Goal: Task Accomplishment & Management: Use online tool/utility

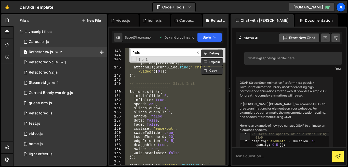
scroll to position [248, 0]
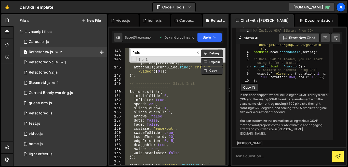
click at [158, 117] on div "$total . text ( total ) ; $ ( '.progress-fill' ) . css ( 'width' , '0%' ) ; con…" at bounding box center [174, 106] width 101 height 116
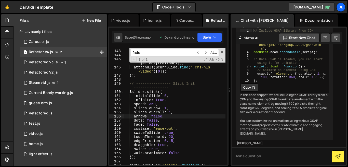
type textarea "})();"
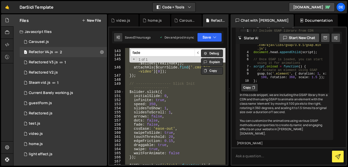
paste textarea
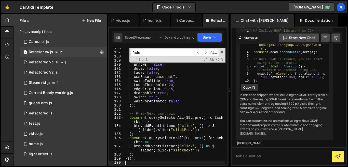
scroll to position [817, 0]
type textarea "})();"
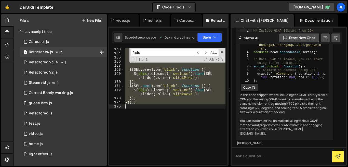
scroll to position [779, 0]
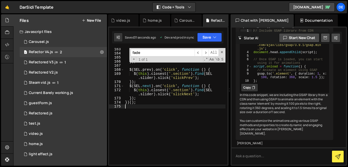
type textarea "})();"
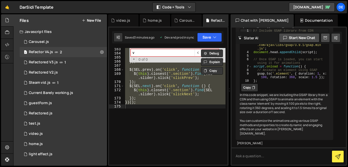
scroll to position [32, 0]
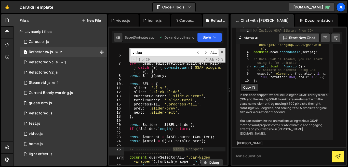
type input "video"
click at [122, 157] on span at bounding box center [122, 157] width 3 height 4
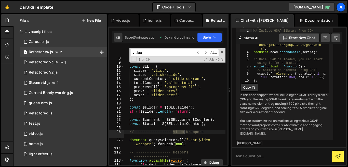
scroll to position [50, 0]
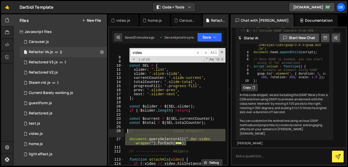
drag, startPoint x: 190, startPoint y: 143, endPoint x: 127, endPoint y: 132, distance: 64.0
click at [127, 132] on div "try { gsap . registerPlugin ( SplitText , Flip ) ; } catch ( e ) { console . wa…" at bounding box center [174, 109] width 101 height 133
type textarea "// ---------------- Video Wrappers ---------------- document.querySelectorAll("…"
paste textarea
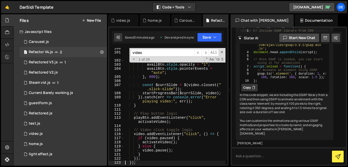
scroll to position [478, 0]
click at [168, 91] on div "playBtn . style . opacity = "0" ; setTimeout (( ) => ( playBtn . style . displa…" at bounding box center [174, 108] width 101 height 125
type textarea "startProgressBar($currSlide, video);"
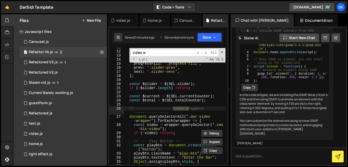
scroll to position [72, 0]
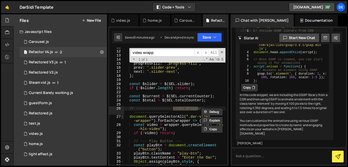
type input "video wrapp"
click at [122, 117] on span at bounding box center [122, 116] width 3 height 4
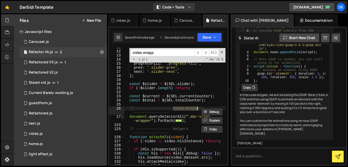
click at [122, 117] on span at bounding box center [122, 116] width 3 height 4
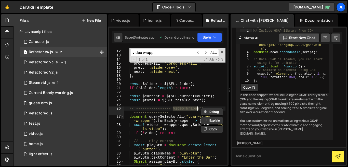
click at [122, 117] on span at bounding box center [122, 116] width 3 height 4
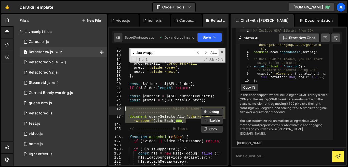
drag, startPoint x: 188, startPoint y: 122, endPoint x: 126, endPoint y: 109, distance: 63.4
click at [126, 109] on div "slider : '.list' , slide : '.slick-slide' , currentCounter : '.slide-current' ,…" at bounding box center [174, 107] width 101 height 125
type textarea "// ---------------- Video Wrappers ---------------- document.querySelectorAll("…"
paste textarea
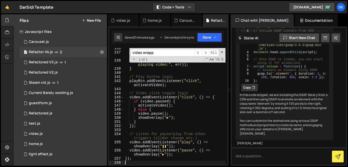
scroll to position [645, 0]
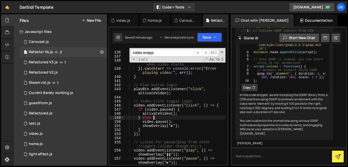
click at [153, 119] on div "const $currSlide = $ ( video . closest ( " .slick-slide" )) ; startProgressBar …" at bounding box center [174, 106] width 101 height 129
type textarea "})();"
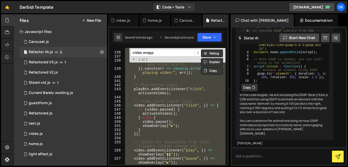
paste textarea
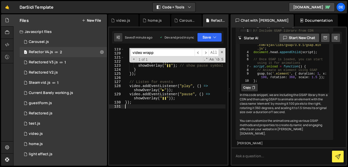
scroll to position [575, 0]
type textarea "});"
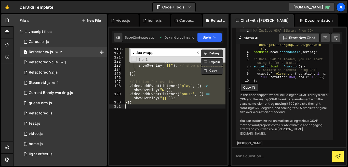
click at [155, 122] on div "if ( video . paused ) { activateVideo ( ) ; } else { video . pause ( ) ; showOv…" at bounding box center [174, 106] width 101 height 116
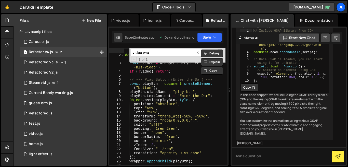
scroll to position [3, 0]
click at [177, 52] on input "video wra" at bounding box center [163, 52] width 64 height 7
type input "video wra"
click at [212, 70] on button "Copy" at bounding box center [212, 71] width 22 height 8
click at [170, 51] on input "video wra" at bounding box center [163, 52] width 64 height 7
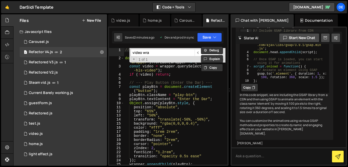
scroll to position [0, 0]
click at [142, 85] on div "// ---------------- Video Wrappers ---------------- document . querySelectorAll…" at bounding box center [174, 112] width 101 height 129
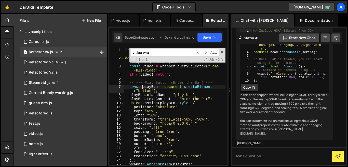
scroll to position [575, 0]
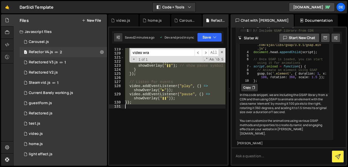
type textarea "})();"
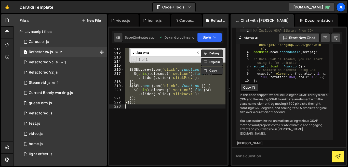
click at [172, 134] on div "draggable : true , swipe : true , waitForAnimate : false }) ; $ ( SEL . prev ) …" at bounding box center [174, 106] width 101 height 116
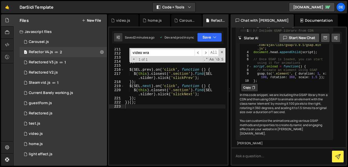
click at [153, 52] on input "video wra" at bounding box center [163, 52] width 64 height 7
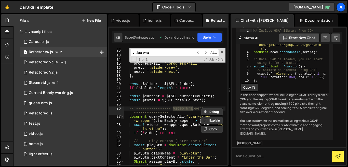
click at [123, 117] on span at bounding box center [122, 116] width 3 height 4
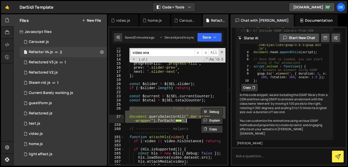
drag, startPoint x: 129, startPoint y: 109, endPoint x: 189, endPoint y: 122, distance: 61.1
click at [189, 122] on div "slider : '.list' , slide : '.slick-slide' , currentCounter : '.slide-current' ,…" at bounding box center [174, 107] width 101 height 125
type textarea "video.addEventListener("pause", () => showOverlay("▶")); });"
paste textarea
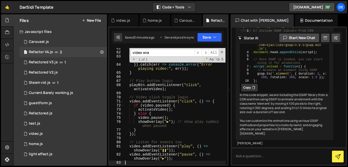
scroll to position [315, 0]
click at [176, 95] on div "} showOverlay ( "❚❚" ) ; // show pause symbol when playing }) . catch ( err => …" at bounding box center [174, 110] width 101 height 129
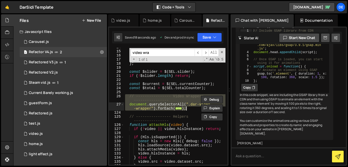
scroll to position [85, 0]
type textarea "})();"
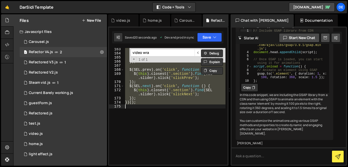
scroll to position [779, 0]
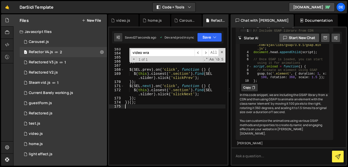
click at [166, 87] on div "draggable : true , swipe : true , waitForAnimate : false }) ; $ ( SEL . prev ) …" at bounding box center [174, 109] width 101 height 125
type textarea "$([DOMAIN_NAME]).on('click', function () {"
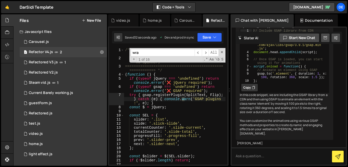
scroll to position [76, 0]
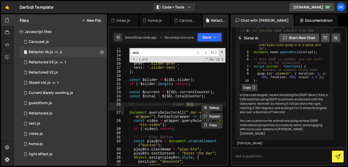
type input "wra"
click at [122, 113] on span at bounding box center [122, 112] width 3 height 4
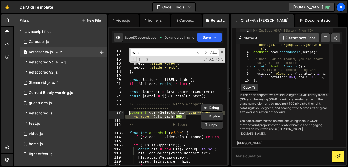
drag, startPoint x: 189, startPoint y: 117, endPoint x: 129, endPoint y: 113, distance: 60.7
click at [129, 113] on div "slide : '.slick-slide' , currentCounter : '.slide-current' , totalCounter : '.s…" at bounding box center [174, 107] width 101 height 125
type textarea "document.querySelectorAll(".dar-video-wrapper").forEach(wrapper => { const vide…"
paste textarea
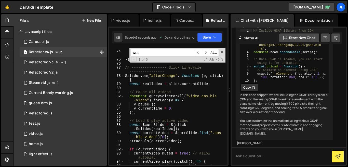
scroll to position [382, 0]
click at [191, 96] on div "video . addEventListener ( "play" , ( ) => showOverlay ( "❚❚" )) ; video . addE…" at bounding box center [174, 107] width 101 height 133
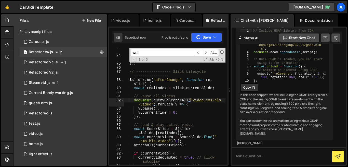
click at [221, 53] on span at bounding box center [222, 52] width 4 height 4
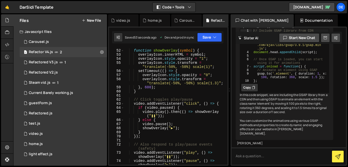
scroll to position [279, 0]
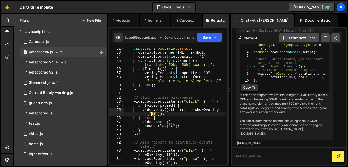
drag, startPoint x: 155, startPoint y: 115, endPoint x: 152, endPoint y: 115, distance: 3.1
click at [152, 115] on div "function showOverlay ( symbol ) { overlayIcon . innerHTML = symbol ; overlayIco…" at bounding box center [174, 108] width 101 height 125
click at [151, 115] on div "function showOverlay ( symbol ) { overlayIcon . innerHTML = symbol ; overlayIco…" at bounding box center [174, 108] width 101 height 125
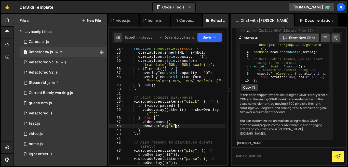
click at [174, 127] on div "function showOverlay ( symbol ) { overlayIcon . innerHTML = symbol ; overlayIco…" at bounding box center [174, 108] width 101 height 125
paste textarea "❚❚"
drag, startPoint x: 173, startPoint y: 128, endPoint x: 172, endPoint y: 125, distance: 3.5
click at [172, 125] on div "function showOverlay ( symbol ) { overlayIcon . innerHTML = symbol ; overlayIco…" at bounding box center [174, 108] width 101 height 125
click at [171, 126] on div "function showOverlay ( symbol ) { overlayIcon . innerHTML = symbol ; overlayIco…" at bounding box center [174, 108] width 101 height 125
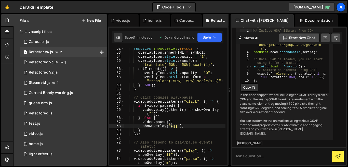
click at [171, 126] on div "function showOverlay ( symbol ) { overlayIcon . innerHTML = symbol ; overlayIco…" at bounding box center [174, 108] width 101 height 125
click at [171, 126] on div "function showOverlay ( symbol ) { overlayIcon . innerHTML = symbol ; overlayIco…" at bounding box center [174, 106] width 101 height 116
click at [152, 114] on div "function showOverlay ( symbol ) { overlayIcon . innerHTML = symbol ; overlayIco…" at bounding box center [174, 108] width 101 height 125
paste textarea "▶"
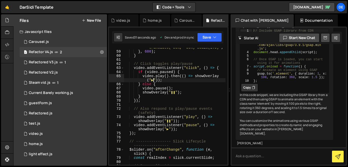
scroll to position [313, 0]
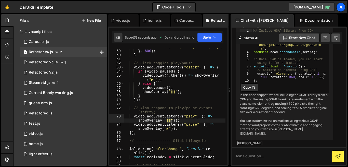
drag, startPoint x: 167, startPoint y: 121, endPoint x: 170, endPoint y: 121, distance: 3.1
click at [170, 121] on div "overlayIcon . style . transform = "translate(-50%, -50%) scale(1.3)" ; } , 600 …" at bounding box center [174, 105] width 101 height 129
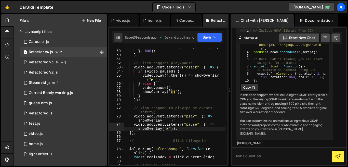
click at [168, 129] on div "overlayIcon . style . transform = "translate(-50%, -50%) scale(1.3)" ; } , 600 …" at bounding box center [174, 105] width 101 height 129
paste textarea "❚"
click at [166, 119] on div "overlayIcon . style . transform = "translate(-50%, -50%) scale(1.3)" ; } , 600 …" at bounding box center [174, 105] width 101 height 129
paste textarea "▶"
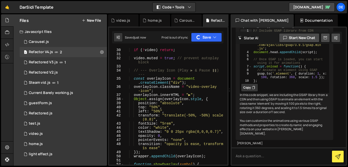
scroll to position [163, 0]
click at [217, 133] on div "if ( ! video ) return ; video . muted = true ; // prevent autoplay block // ---…" at bounding box center [174, 110] width 101 height 125
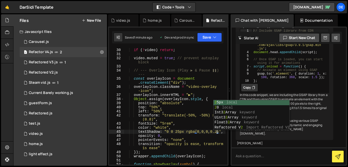
click at [198, 133] on div "if ( ! video ) return ; video . muted = true ; // prevent autoplay block // ---…" at bounding box center [174, 110] width 101 height 125
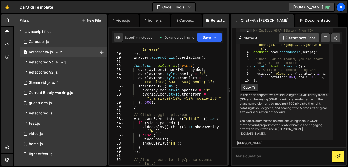
scroll to position [261, 0]
type textarea "textShadow: "0 0 25px rgba(0,0,0,0.2)","
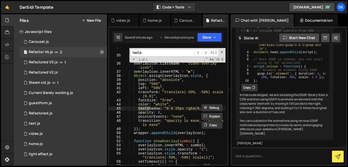
scroll to position [186, 0]
type input "texts"
click at [192, 110] on div "// --- Overlay Icon (Play ▶ & Pause ❚❚) --- const overlayIcon = document . crea…" at bounding box center [174, 109] width 101 height 129
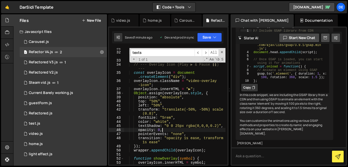
scroll to position [169, 0]
click at [190, 118] on div "video . muted = true ; // prevent autoplay block // --- Overlay Icon (Play ▶ & …" at bounding box center [174, 108] width 101 height 125
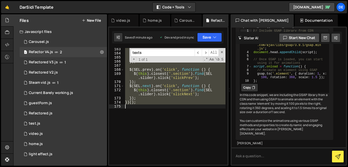
scroll to position [696, 0]
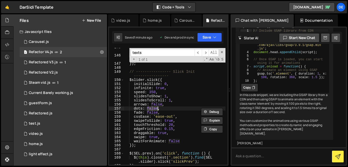
type textarea "})();"
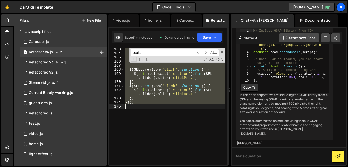
scroll to position [0, 0]
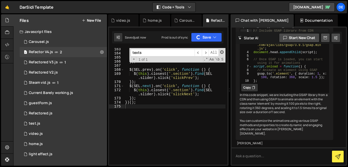
click at [220, 51] on span at bounding box center [222, 52] width 4 height 4
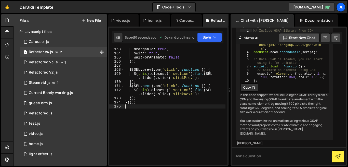
click at [182, 124] on div "draggable : true , swipe : true , waitForAnimate : false }) ; $ ( SEL . prev ) …" at bounding box center [174, 109] width 101 height 125
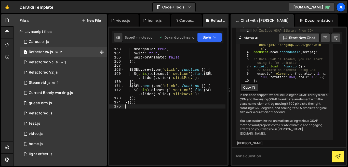
type textarea "})();"
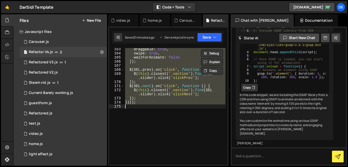
paste textarea
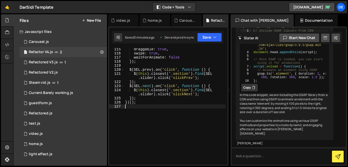
scroll to position [555, 0]
click at [171, 75] on div "draggable : true , swipe : true , waitForAnimate : false }) ; $ ( SEL . prev ) …" at bounding box center [174, 109] width 101 height 125
type textarea "$(this).closest('.section').find(SEL.slider).slick('slickPrev');"
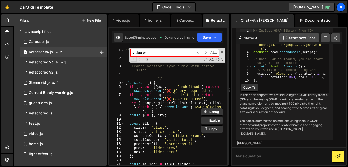
scroll to position [0, 0]
paste input "Video Wrappers"
type input "Video Wrappers"
click at [157, 128] on div "/* ========================================== =============== Dar Sidi — Master…" at bounding box center [174, 112] width 101 height 129
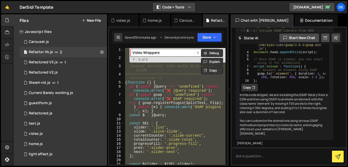
click at [194, 6] on button "Code + Tools" at bounding box center [174, 7] width 43 height 9
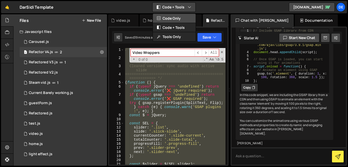
click at [179, 20] on button "Code Only" at bounding box center [174, 18] width 43 height 9
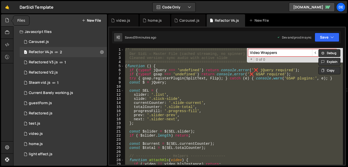
click at [10, 22] on div at bounding box center [7, 20] width 12 height 12
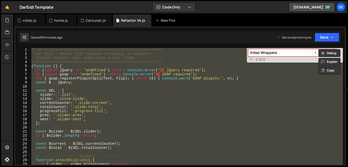
click at [106, 94] on div "/* ========================================================= Dar Sidi — Master …" at bounding box center [186, 106] width 312 height 116
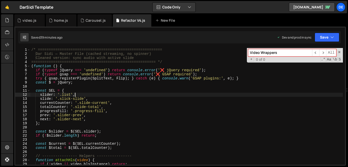
type textarea "})();"
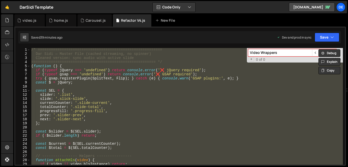
paste textarea
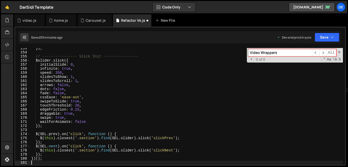
scroll to position [621, 0]
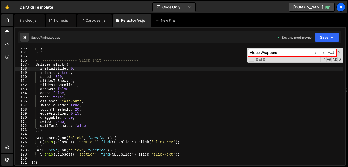
click at [143, 67] on div "} }) ; // ---------------- Slick Init ---------------- $slider . slick ({ initi…" at bounding box center [186, 108] width 312 height 125
type textarea "initialSlide: 0,"
paste input "document.querySelectorAll('.dar-video-wrapper"
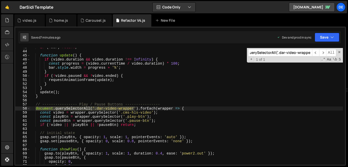
scroll to position [174, 0]
type input "document.querySelectorAll('.dar-video-wrapper"
click at [28, 109] on span at bounding box center [28, 108] width 3 height 4
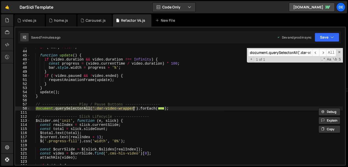
click at [46, 108] on div "if ( ! bar ) return ; function update ( ) { if ( video . duration && video . du…" at bounding box center [186, 106] width 312 height 116
click at [46, 108] on div "if ( ! bar ) return ; function update ( ) { if ( video . duration && video . du…" at bounding box center [186, 107] width 312 height 125
type textarea "document.querySelectorAll('.dar-video-wrapper').forEach(wrapper => { const vide…"
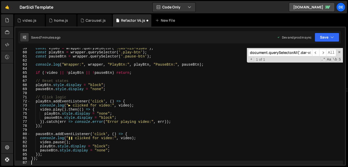
scroll to position [238, 0]
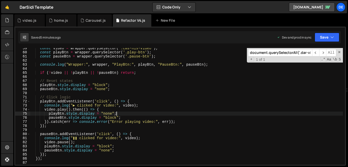
click at [125, 111] on div "const video = wrapper . querySelector ( '.cms-hls-video' ) ; const playBtn = wr…" at bounding box center [186, 108] width 312 height 125
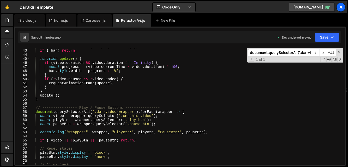
scroll to position [171, 0]
click at [28, 113] on span at bounding box center [28, 111] width 3 height 4
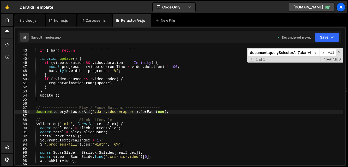
click at [47, 113] on div "const bar = $slide . find ( SEL . progressFill ) [ 0 ] ; if ( ! bar ) return ; …" at bounding box center [186, 106] width 312 height 125
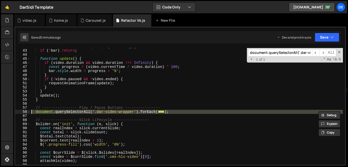
click at [47, 113] on div "const bar = $slide . find ( SEL . progressFill ) [ 0 ] ; if ( ! bar ) return ; …" at bounding box center [186, 106] width 312 height 125
type textarea "document.querySelectorAll('.dar-video-wrapper').forEach(wrapper => { const vide…"
paste textarea
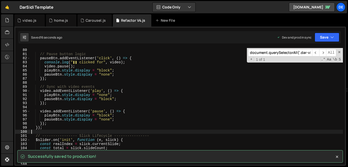
scroll to position [337, 0]
